Goal: Transaction & Acquisition: Purchase product/service

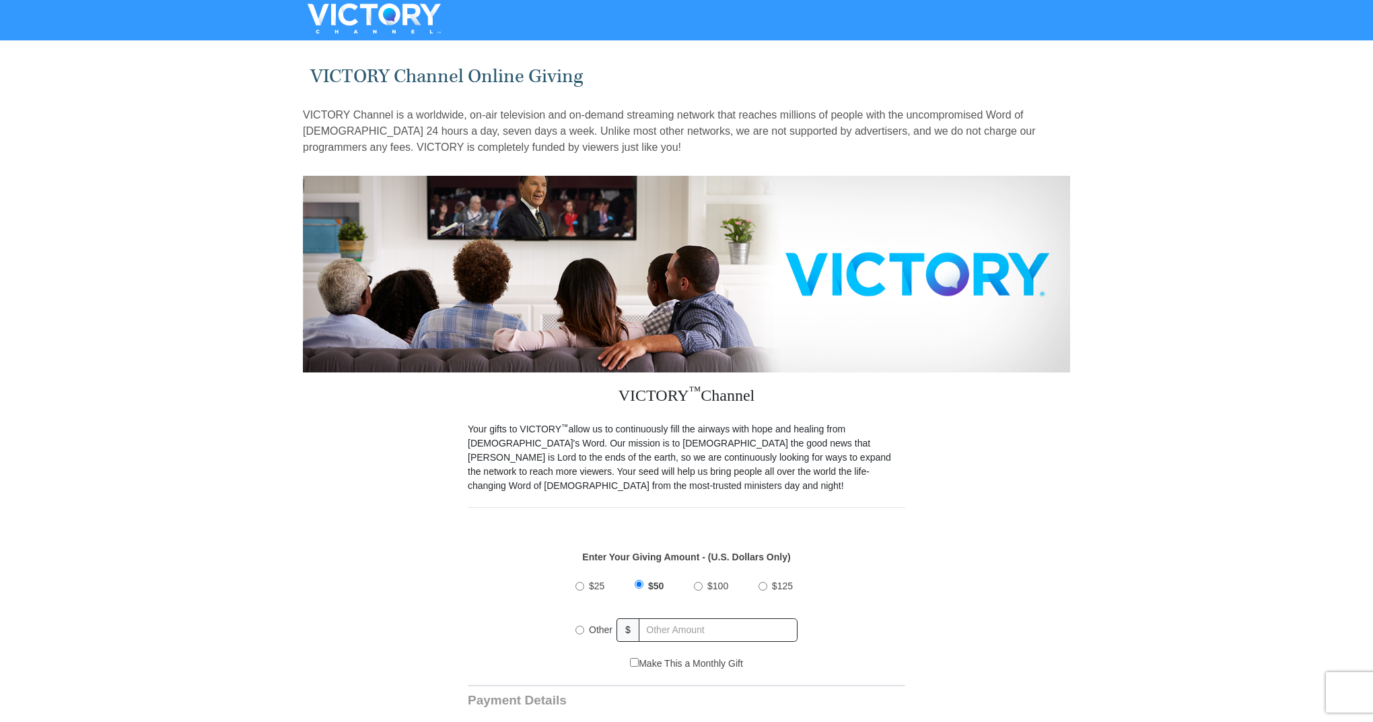
click at [699, 582] on input "$100" at bounding box center [698, 586] width 9 height 9
radio input "true"
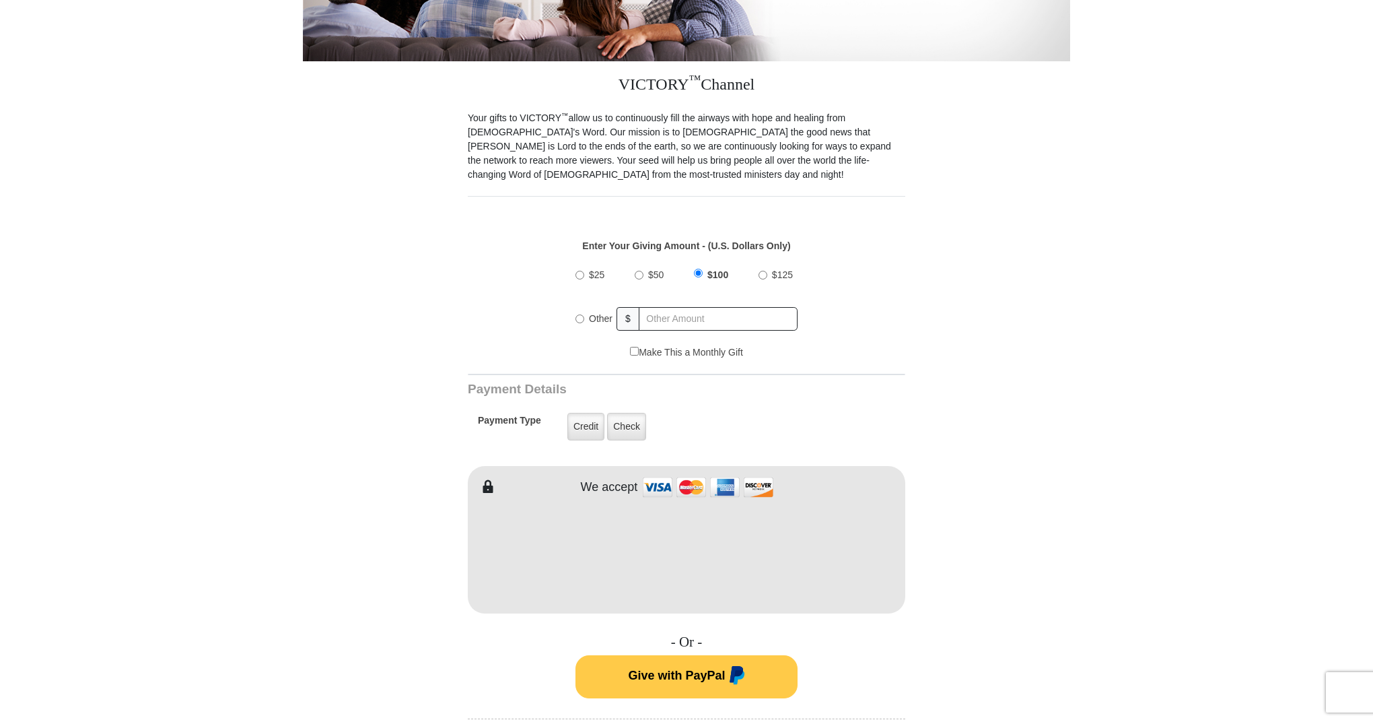
scroll to position [738, 0]
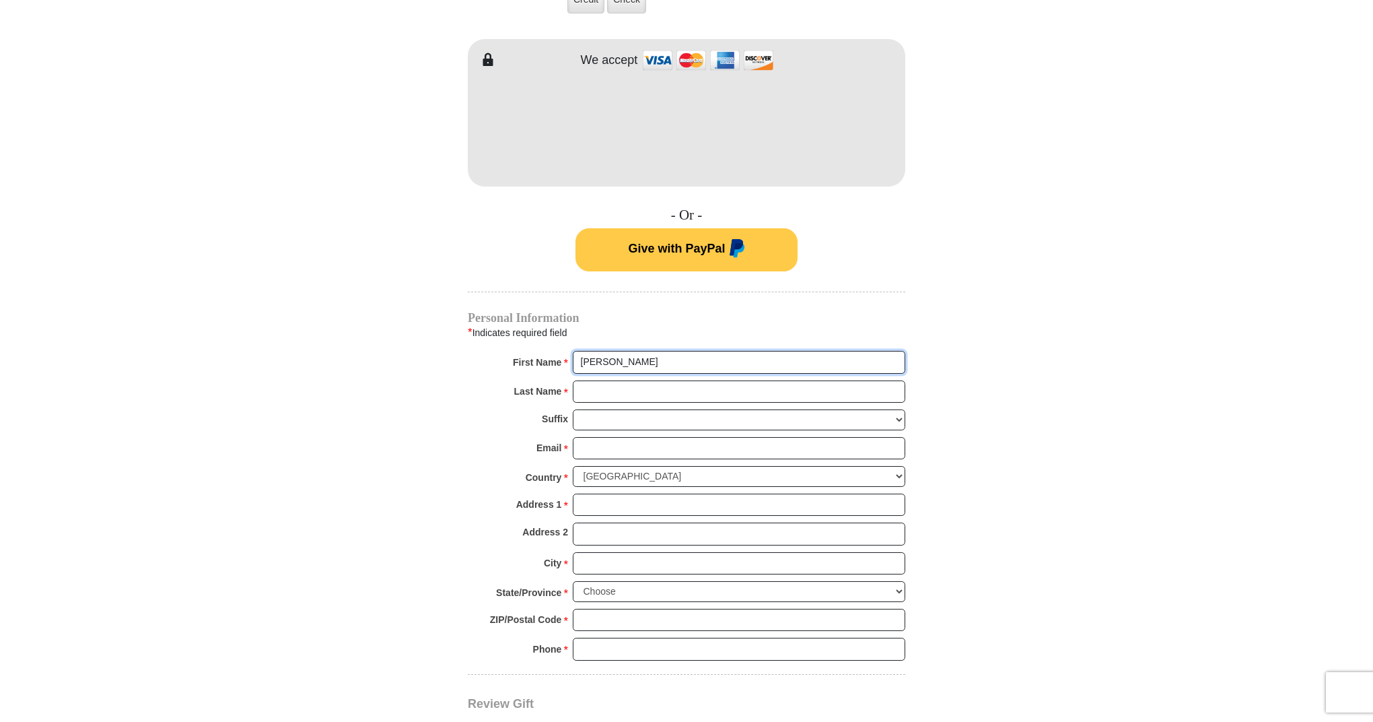
type input "[PERSON_NAME]"
type input "[EMAIL_ADDRESS][DOMAIN_NAME]"
type input "706 TIMBERLAND TRAIL"
type input "BRANSON"
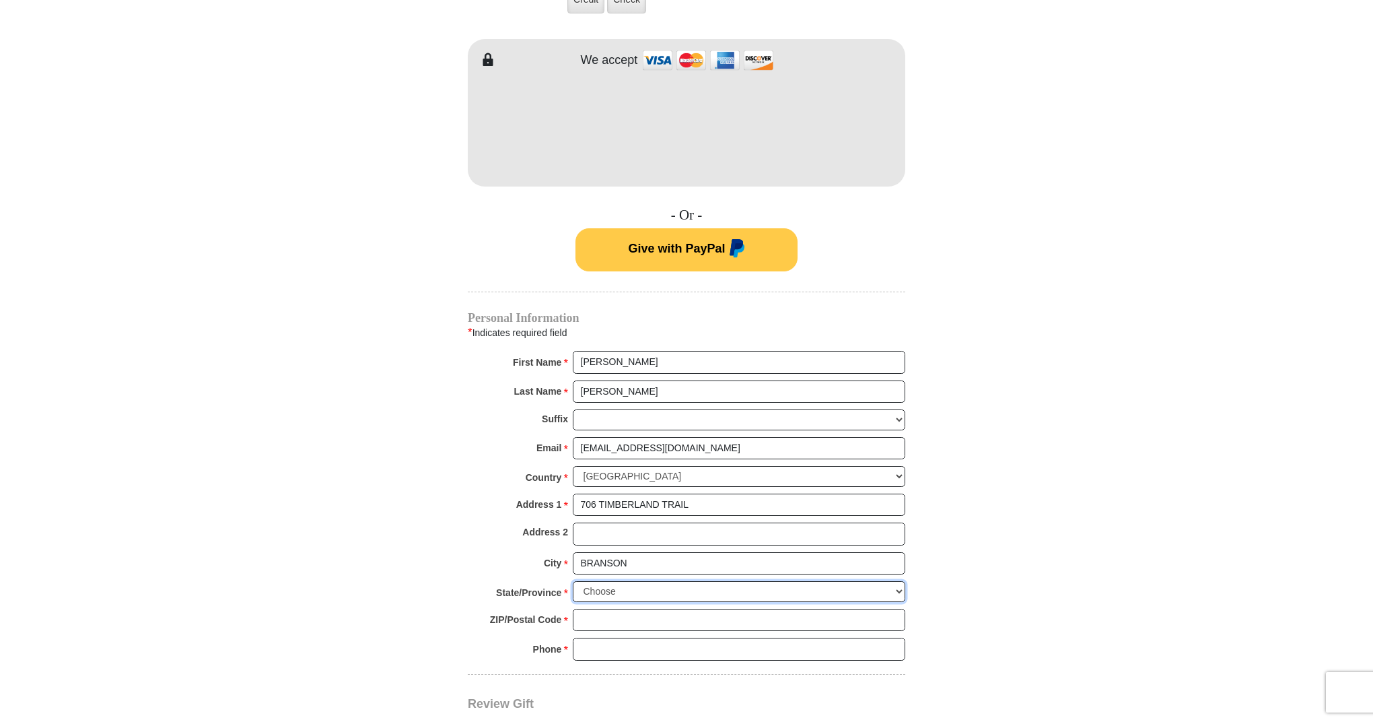
select select "MO"
type input "65616"
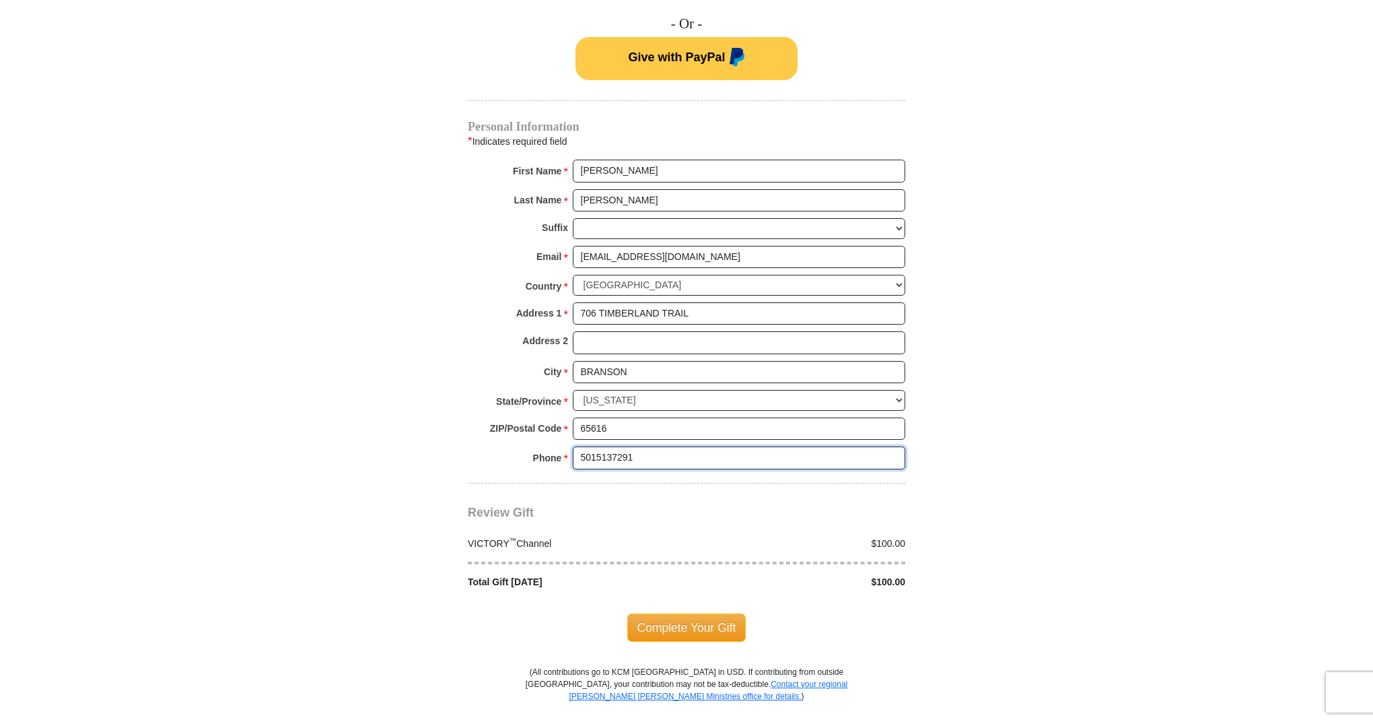
scroll to position [1031, 0]
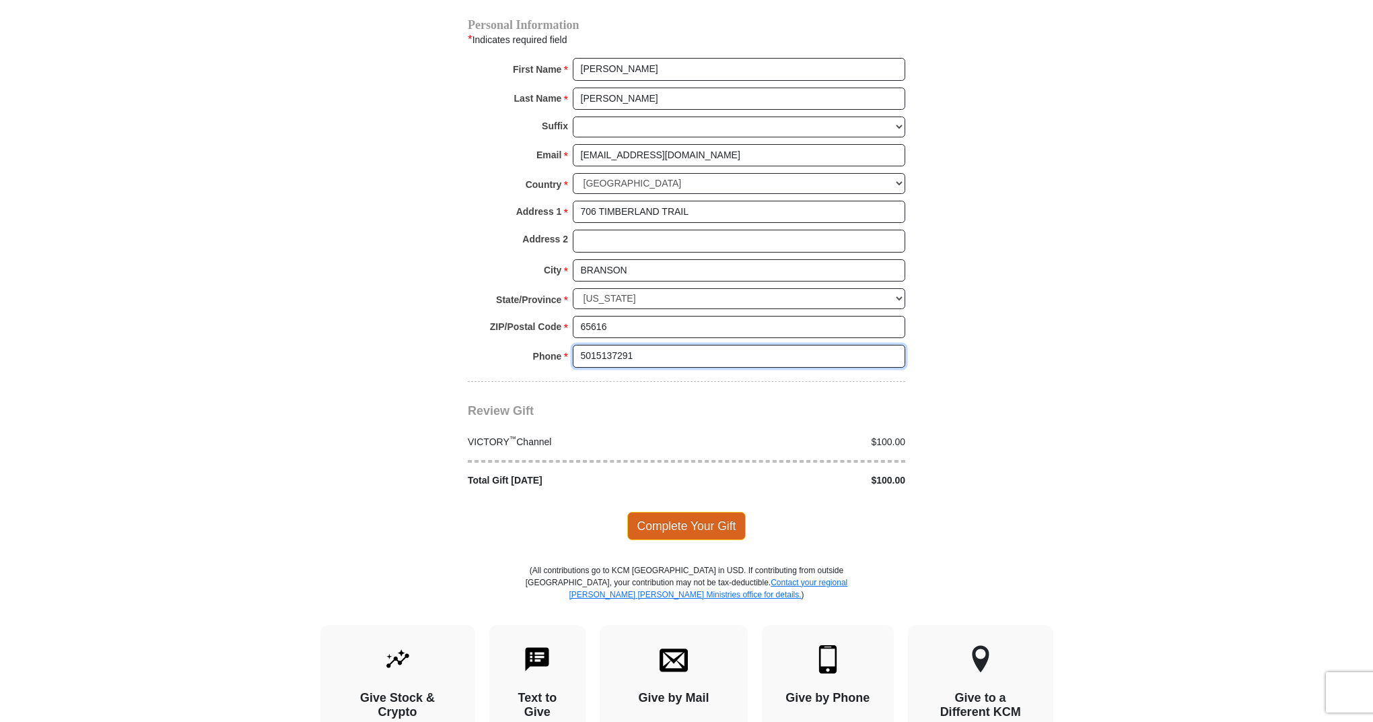
type input "5015137291"
click at [683, 512] on span "Complete Your Gift" at bounding box center [686, 526] width 119 height 28
